Goal: Task Accomplishment & Management: Use online tool/utility

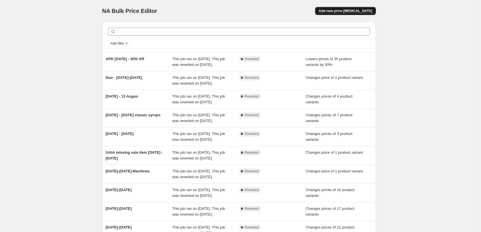
click at [364, 8] on button "Add new price [MEDICAL_DATA]" at bounding box center [345, 11] width 60 height 8
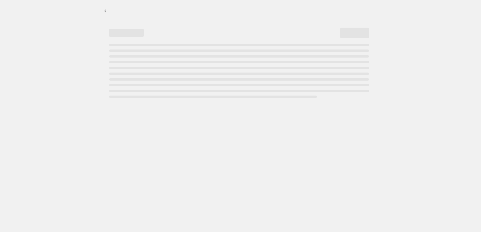
select select "percentage"
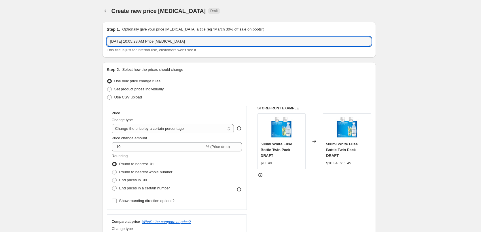
drag, startPoint x: 198, startPoint y: 43, endPoint x: 82, endPoint y: 45, distance: 116.1
type input "19-28 Aug"
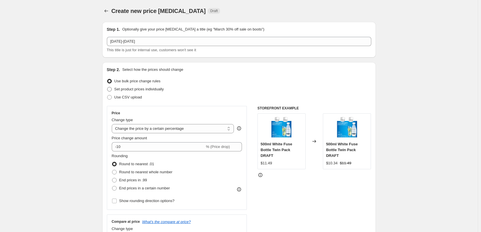
click at [110, 90] on span at bounding box center [109, 89] width 5 height 5
click at [107, 87] on input "Set product prices individually" at bounding box center [107, 87] width 0 height 0
radio input "true"
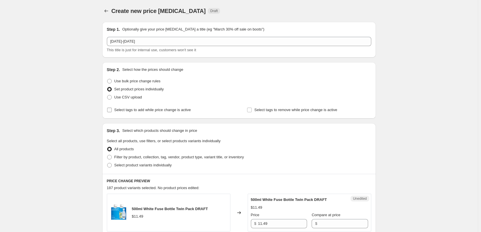
click at [111, 112] on input "Select tags to add while price change is active" at bounding box center [109, 110] width 5 height 5
checkbox input "true"
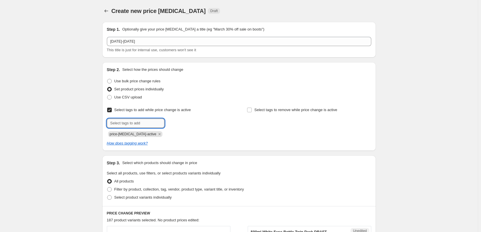
click at [116, 123] on input "text" at bounding box center [136, 123] width 58 height 9
type input "sale"
click at [180, 124] on span "sale" at bounding box center [180, 123] width 7 height 4
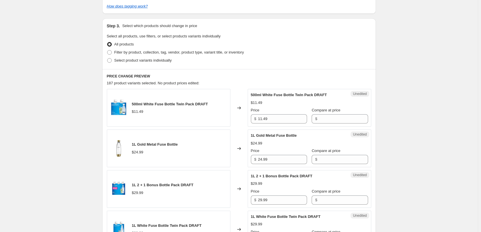
scroll to position [144, 0]
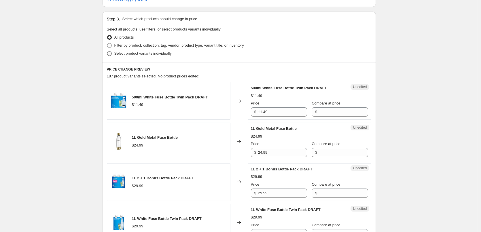
click at [110, 52] on span at bounding box center [109, 53] width 5 height 5
click at [107, 52] on input "Select product variants individually" at bounding box center [107, 51] width 0 height 0
radio input "true"
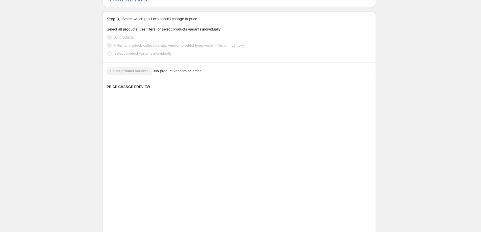
scroll to position [103, 0]
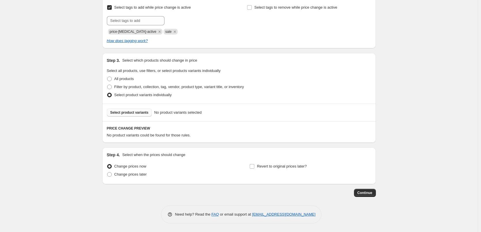
click at [137, 113] on span "Select product variants" at bounding box center [129, 112] width 38 height 5
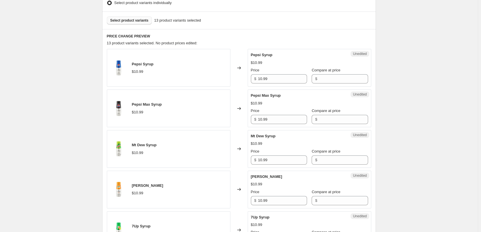
scroll to position [218, 0]
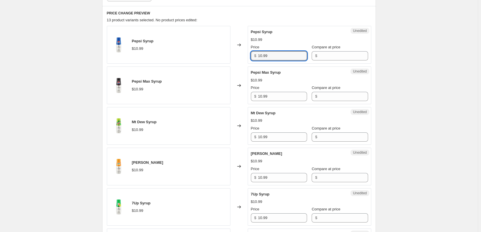
drag, startPoint x: 269, startPoint y: 51, endPoint x: 240, endPoint y: 54, distance: 29.2
click at [243, 54] on div "Pepsi Syrup $10.99 Changed to Unedited Pepsi Syrup $10.99 Price $ 10.99 Compare…" at bounding box center [239, 45] width 264 height 38
click at [346, 56] on input "Compare at price" at bounding box center [343, 55] width 49 height 9
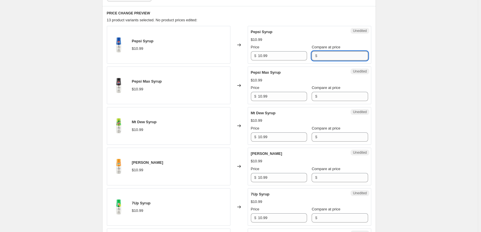
paste input "10.99"
type input "10.99"
click at [321, 97] on input "Compare at price" at bounding box center [343, 96] width 49 height 9
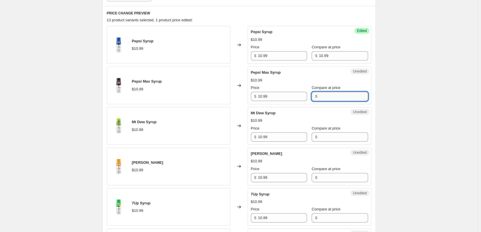
paste input "10.99"
type input "10.99"
click at [319, 136] on input "Compare at price" at bounding box center [343, 136] width 49 height 9
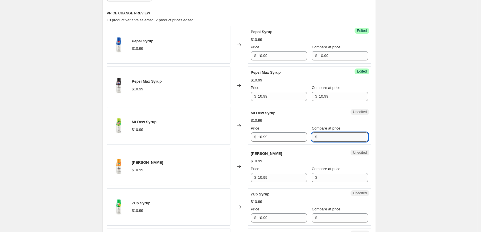
paste input "10.99"
type input "10.99"
click at [319, 179] on input "Compare at price" at bounding box center [343, 177] width 49 height 9
paste input "10.99"
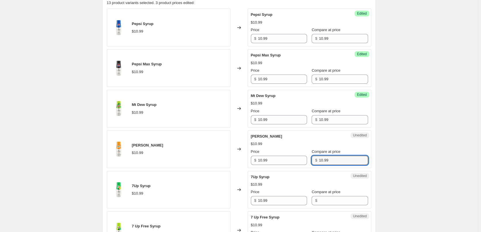
scroll to position [275, 0]
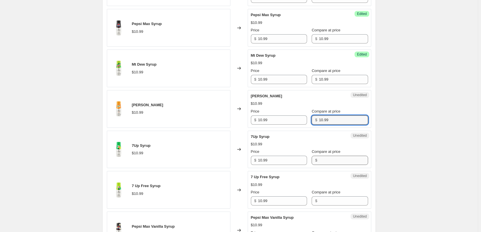
type input "10.99"
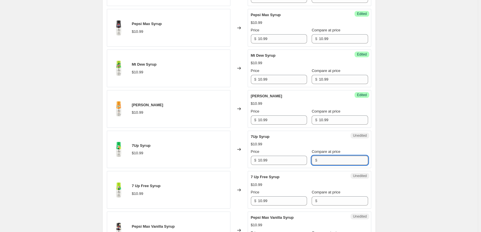
click at [321, 157] on input "Compare at price" at bounding box center [343, 160] width 49 height 9
paste input "10.99"
type input "10.99"
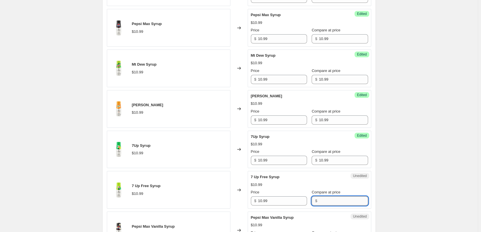
click at [327, 201] on input "Compare at price" at bounding box center [343, 200] width 49 height 9
paste input "10.99"
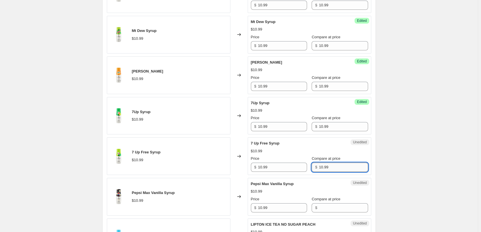
scroll to position [362, 0]
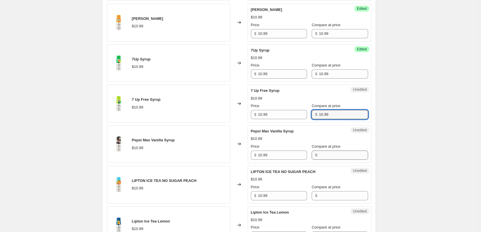
type input "10.99"
click at [322, 156] on input "Compare at price" at bounding box center [343, 155] width 49 height 9
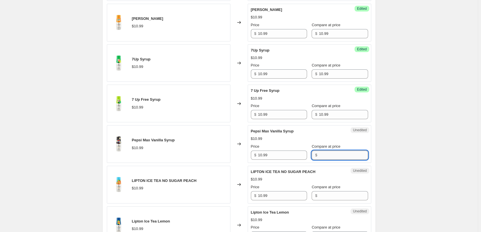
paste input "10.99"
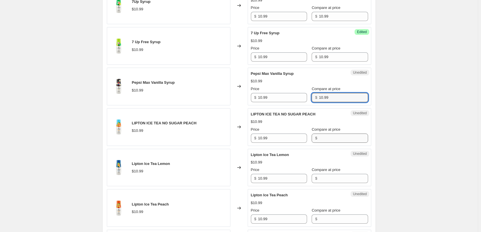
type input "10.99"
click at [322, 139] on input "Compare at price" at bounding box center [343, 138] width 49 height 9
paste input "10.99"
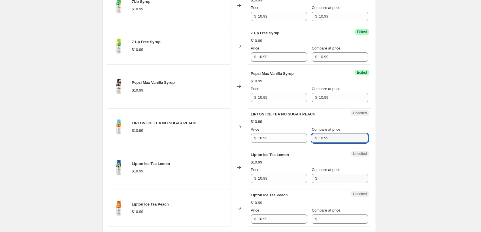
type input "10.99"
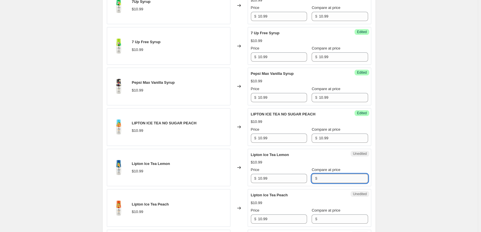
click at [320, 179] on input "Compare at price" at bounding box center [343, 178] width 49 height 9
paste input "10.99"
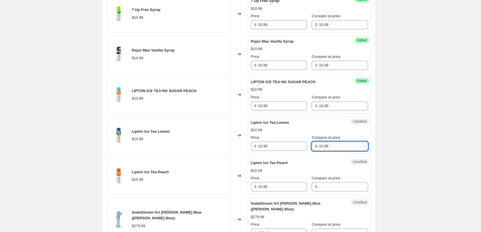
scroll to position [477, 0]
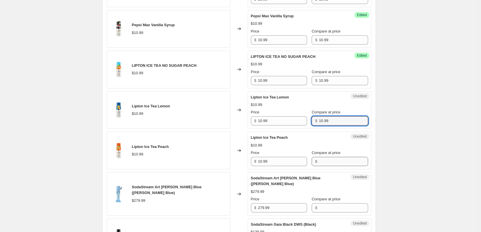
type input "10.99"
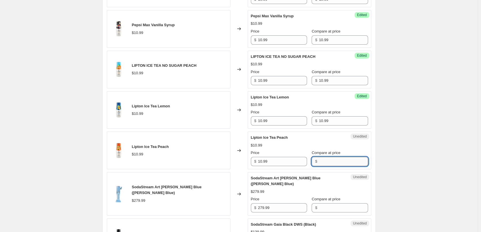
click at [321, 163] on input "Compare at price" at bounding box center [343, 161] width 49 height 9
paste input "10.99"
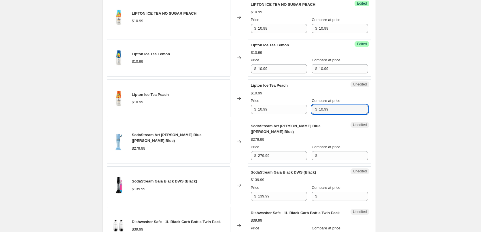
scroll to position [534, 0]
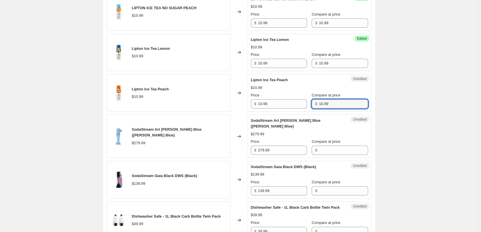
type input "10.99"
drag, startPoint x: 249, startPoint y: 102, endPoint x: 225, endPoint y: 101, distance: 23.6
click at [232, 102] on div "Lipton Ice Tea Peach $10.99 Changed to Success Edited Lipton Ice Tea Peach $10.…" at bounding box center [239, 93] width 264 height 38
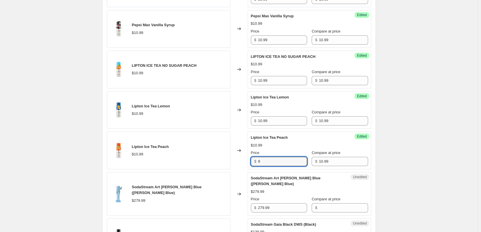
type input "9"
click at [243, 121] on div "Lipton Ice Tea Lemon $10.99 Changed to Success Edited Lipton Ice Tea Lemon $10.…" at bounding box center [239, 110] width 264 height 38
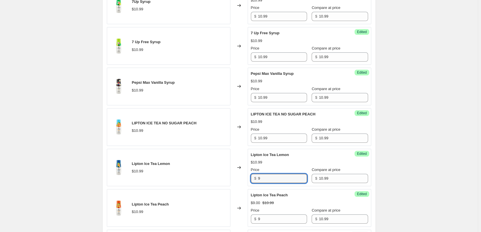
type input "9"
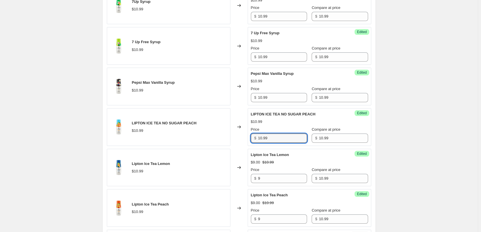
drag, startPoint x: 245, startPoint y: 137, endPoint x: 231, endPoint y: 139, distance: 14.2
click at [231, 139] on div "LIPTON ICE TEA NO SUGAR PEACH $10.99 Changed to Success Edited LIPTON ICE TEA N…" at bounding box center [239, 127] width 264 height 38
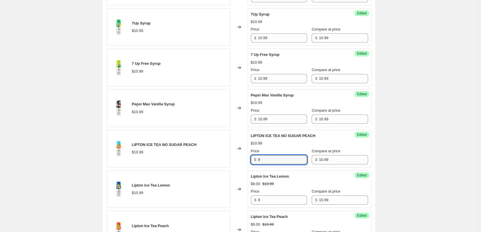
scroll to position [362, 0]
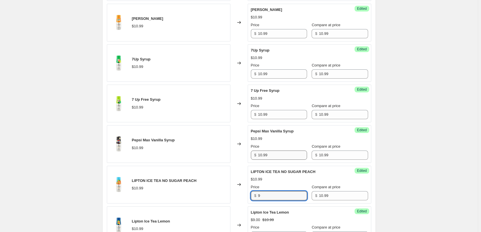
type input "9"
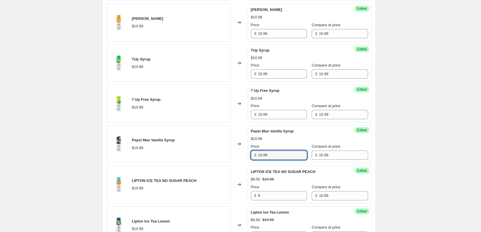
drag, startPoint x: 271, startPoint y: 154, endPoint x: 236, endPoint y: 151, distance: 34.7
click at [236, 151] on div "Pepsi Max Vanilla Syrup $10.99 Changed to Success Edited Pepsi Max Vanilla Syru…" at bounding box center [239, 144] width 264 height 38
type input "9"
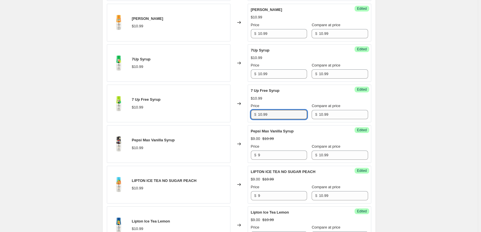
drag, startPoint x: 271, startPoint y: 115, endPoint x: 251, endPoint y: 115, distance: 20.2
click at [250, 114] on div "Success Edited 7 Up Free Syrup $10.99 Price $ 10.99 Compare at price $ 10.99" at bounding box center [310, 104] width 124 height 38
type input "9"
drag, startPoint x: 276, startPoint y: 75, endPoint x: 238, endPoint y: 77, distance: 38.9
click at [238, 77] on div "7Up Syrup $10.99 Changed to Success Edited 7Up Syrup $10.99 Price $ 10.99 Compa…" at bounding box center [239, 63] width 264 height 38
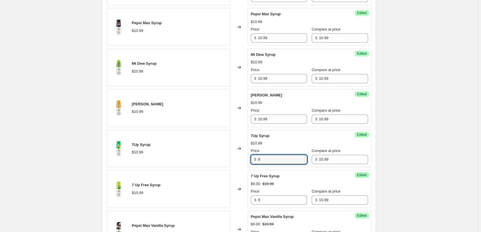
scroll to position [275, 0]
type input "9"
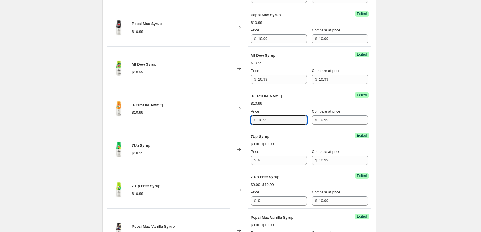
drag, startPoint x: 273, startPoint y: 123, endPoint x: 247, endPoint y: 121, distance: 26.0
click at [247, 121] on div "Mirinda Syrup $10.99 Changed to Success Edited Mirinda Syrup $10.99 Price $ 10.…" at bounding box center [239, 109] width 264 height 38
type input "9"
drag, startPoint x: 248, startPoint y: 81, endPoint x: 244, endPoint y: 81, distance: 4.3
click at [244, 81] on div "Mt Dew Syrup $10.99 Changed to Success Edited Mt Dew Syrup $10.99 Price $ 10.99…" at bounding box center [239, 69] width 264 height 38
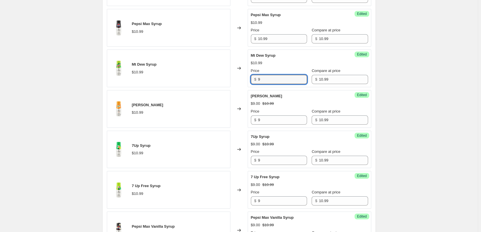
type input "9"
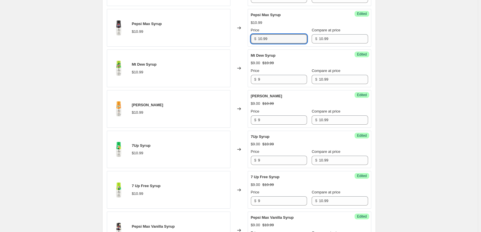
drag, startPoint x: 258, startPoint y: 38, endPoint x: 252, endPoint y: 39, distance: 6.4
click at [252, 39] on div "$ 10.99" at bounding box center [279, 38] width 56 height 9
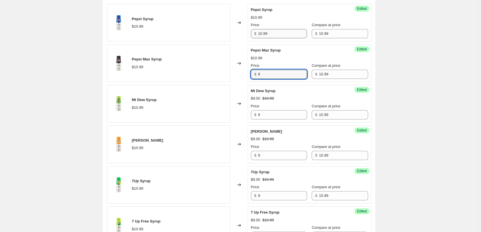
scroll to position [189, 0]
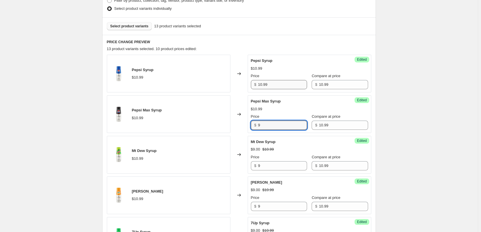
type input "9"
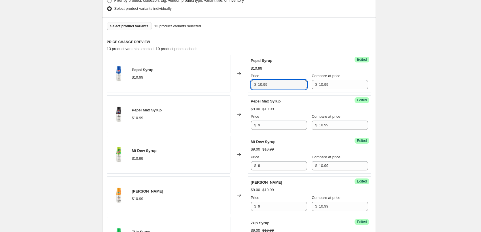
drag, startPoint x: 269, startPoint y: 86, endPoint x: 246, endPoint y: 84, distance: 22.6
click at [248, 84] on div "Pepsi Syrup $10.99 Changed to Success Edited Pepsi Syrup $10.99 Price $ 10.99 C…" at bounding box center [239, 74] width 264 height 38
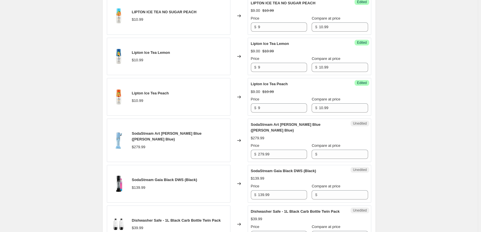
scroll to position [563, 0]
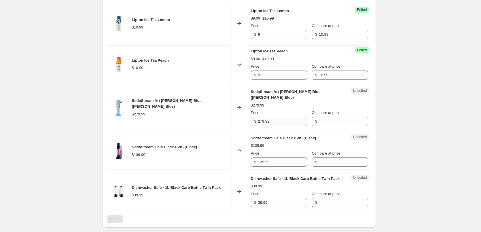
type input "9"
drag, startPoint x: 277, startPoint y: 117, endPoint x: 250, endPoint y: 116, distance: 27.1
click at [250, 116] on div "Unedited SodaStream Art Misty Blue (Misty Blue) $279.99 Price $ 279.99 Compare …" at bounding box center [310, 107] width 124 height 43
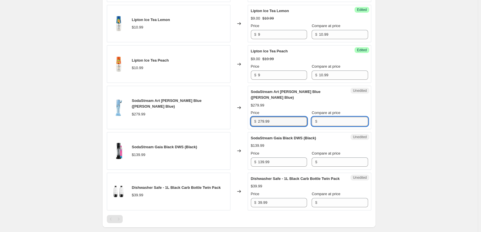
drag, startPoint x: 339, startPoint y: 117, endPoint x: 334, endPoint y: 118, distance: 4.4
click at [339, 117] on input "Compare at price" at bounding box center [343, 121] width 49 height 9
paste input "279.99"
type input "279.99"
drag, startPoint x: 277, startPoint y: 118, endPoint x: 238, endPoint y: 116, distance: 38.9
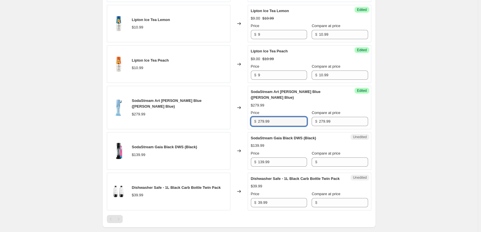
click at [238, 116] on div "SodaStream Art Misty Blue (Misty Blue) $279.99 Changed to Success Edited SodaSt…" at bounding box center [239, 107] width 264 height 43
type input "149"
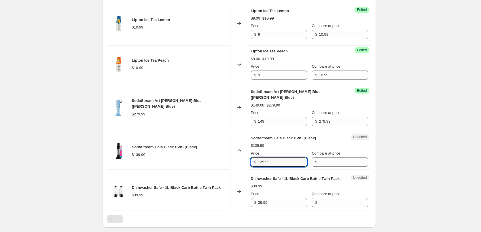
drag, startPoint x: 282, startPoint y: 160, endPoint x: 226, endPoint y: 153, distance: 56.9
click at [226, 153] on div "SodaStream Gaia Black DWS (Black) $139.99 Changed to Unedited SodaStream Gaia B…" at bounding box center [239, 151] width 264 height 38
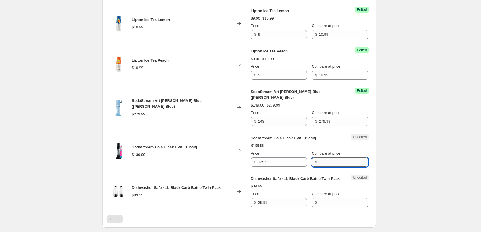
click at [322, 158] on input "Compare at price" at bounding box center [343, 162] width 49 height 9
paste input "139.99"
type input "139.99"
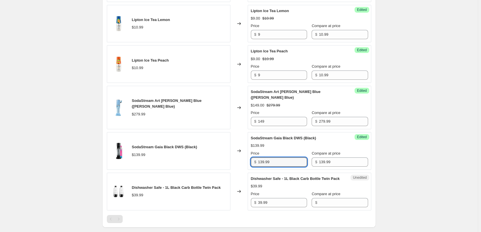
drag, startPoint x: 247, startPoint y: 153, endPoint x: 221, endPoint y: 149, distance: 26.8
click at [229, 150] on div "SodaStream Gaia Black DWS (Black) $139.99 Changed to Success Edited SodaStream …" at bounding box center [239, 151] width 264 height 38
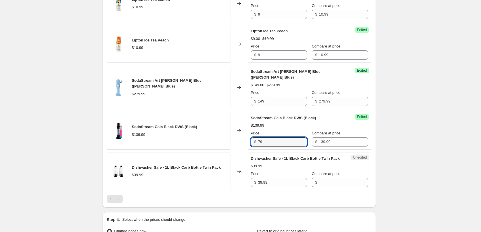
scroll to position [592, 0]
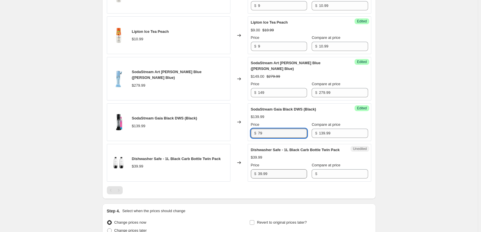
type input "79"
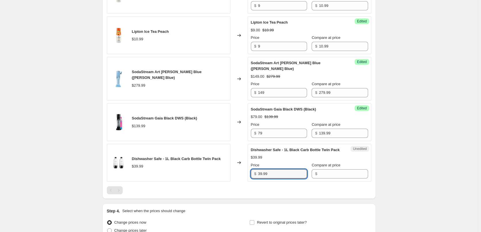
drag, startPoint x: 270, startPoint y: 172, endPoint x: 238, endPoint y: 165, distance: 33.5
click at [239, 165] on div "Dishwasher Safe - 1L Black Carb Bottle Twin Pack $39.99 Changed to Unedited Dis…" at bounding box center [239, 163] width 264 height 38
click at [323, 175] on input "Compare at price" at bounding box center [343, 173] width 49 height 9
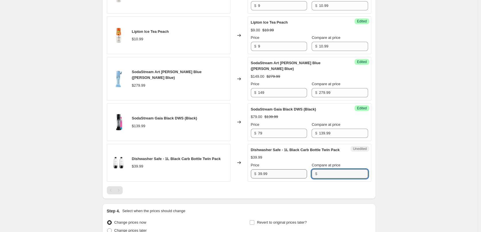
paste input "39.99"
type input "39.99"
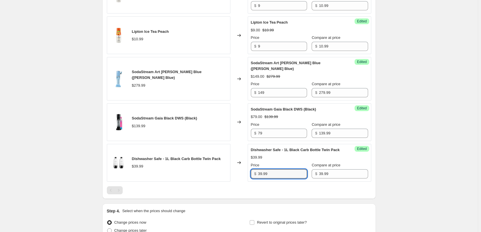
drag, startPoint x: 254, startPoint y: 172, endPoint x: 231, endPoint y: 168, distance: 23.7
click at [239, 171] on div "Dishwasher Safe - 1L Black Carb Bottle Twin Pack $39.99 Changed to Success Edit…" at bounding box center [239, 163] width 264 height 38
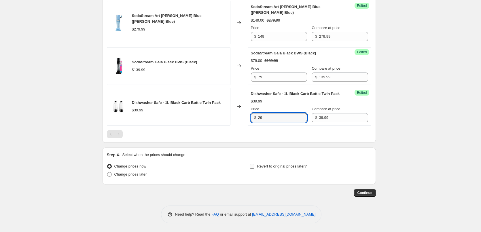
type input "29"
click at [251, 167] on span at bounding box center [251, 166] width 5 height 5
click at [251, 167] on input "Revert to original prices later?" at bounding box center [252, 166] width 5 height 5
checkbox input "true"
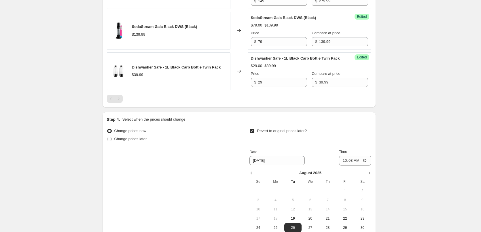
scroll to position [735, 0]
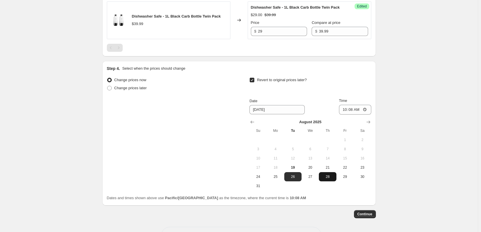
click at [334, 178] on span "28" at bounding box center [327, 176] width 13 height 5
type input "8/28/2025"
click at [346, 110] on input "10:08" at bounding box center [355, 110] width 32 height 10
type input "23:55"
click at [363, 213] on span "Continue" at bounding box center [364, 214] width 15 height 5
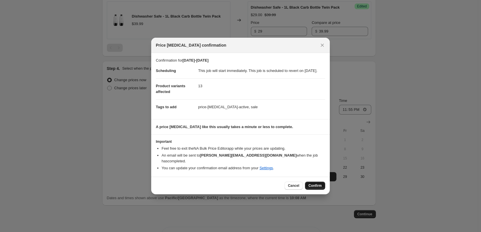
click at [313, 184] on span "Confirm" at bounding box center [314, 185] width 13 height 5
